Goal: Check status: Check status

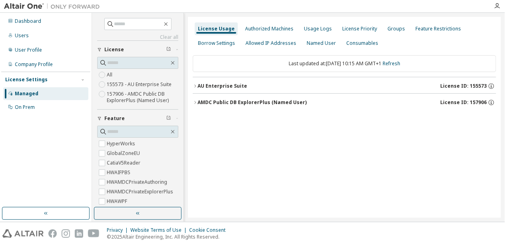
click at [228, 82] on div "AU Enterprise Suite License ID: 155573" at bounding box center [346, 85] width 299 height 7
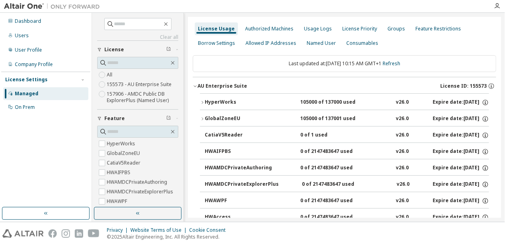
click at [224, 117] on div "GlobalZoneEU" at bounding box center [241, 118] width 72 height 7
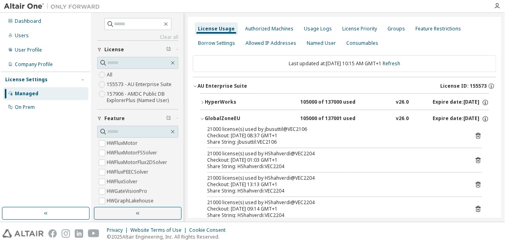
scroll to position [904, 0]
click at [100, 119] on icon "button" at bounding box center [99, 118] width 5 height 5
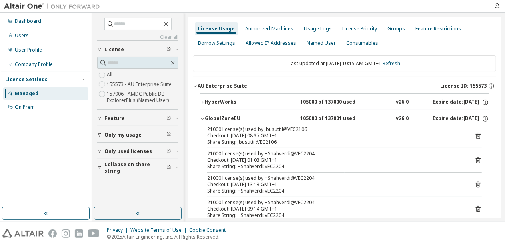
click at [99, 166] on icon "button" at bounding box center [99, 168] width 3 height 4
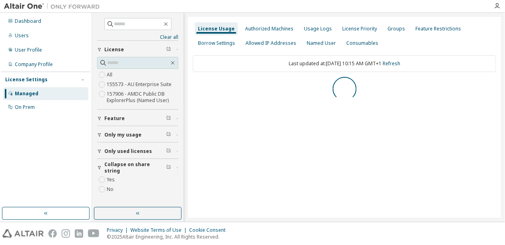
click at [98, 149] on icon "button" at bounding box center [99, 151] width 5 height 5
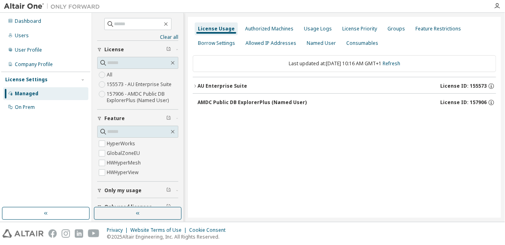
click at [236, 84] on div "AU Enterprise Suite" at bounding box center [222, 86] width 50 height 6
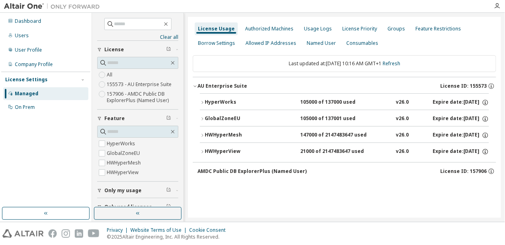
click at [225, 119] on div "GlobalZoneEU" at bounding box center [241, 118] width 72 height 7
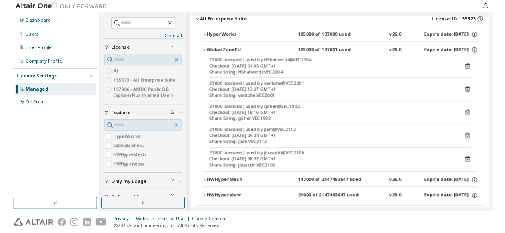
scroll to position [78, 0]
